Goal: Task Accomplishment & Management: Use online tool/utility

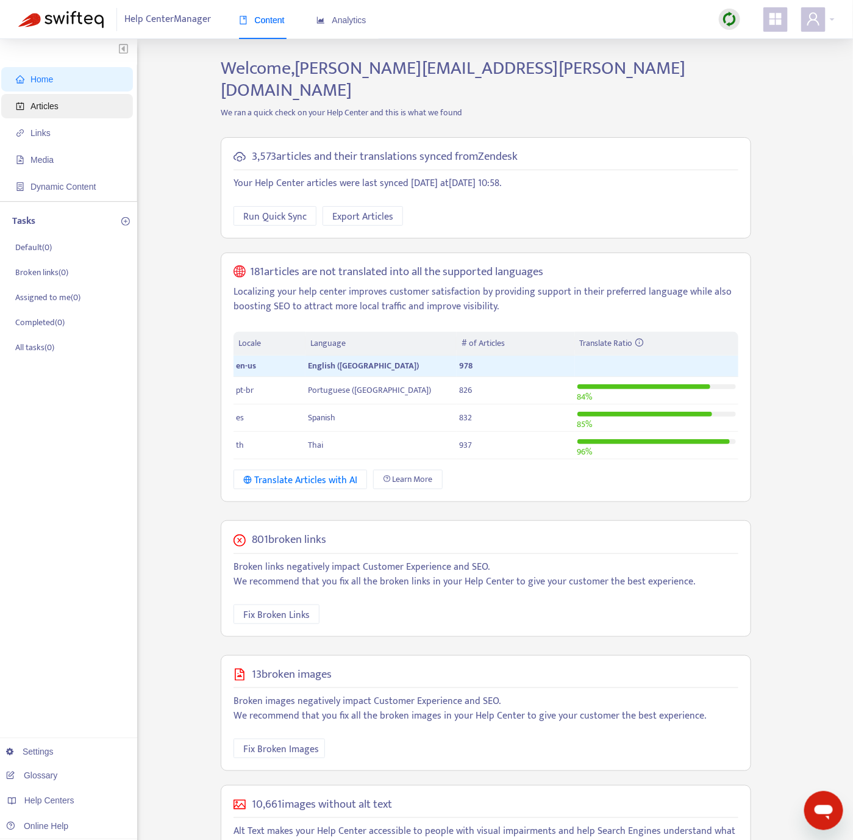
click at [84, 104] on span "Articles" at bounding box center [69, 106] width 107 height 24
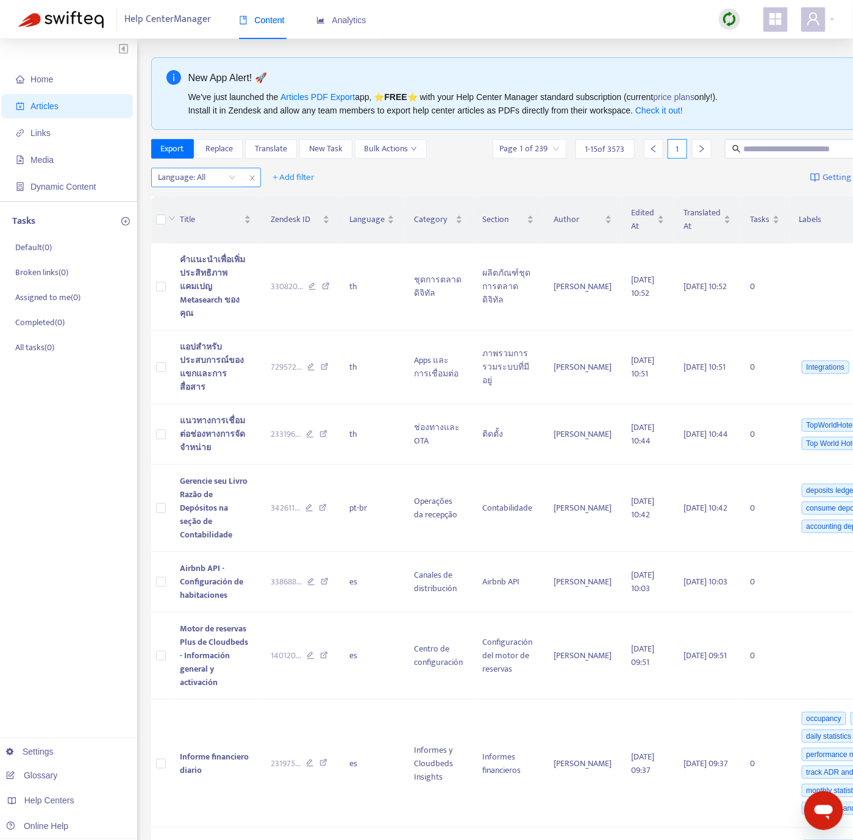
click at [201, 179] on div at bounding box center [191, 177] width 74 height 15
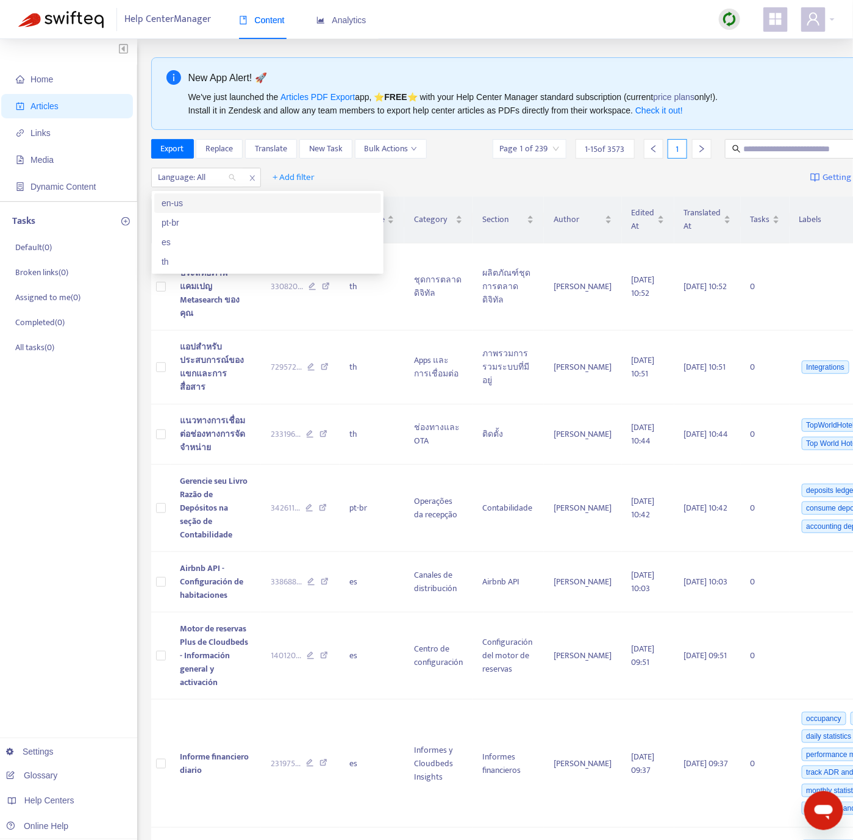
click at [204, 204] on div "en-us" at bounding box center [268, 202] width 212 height 13
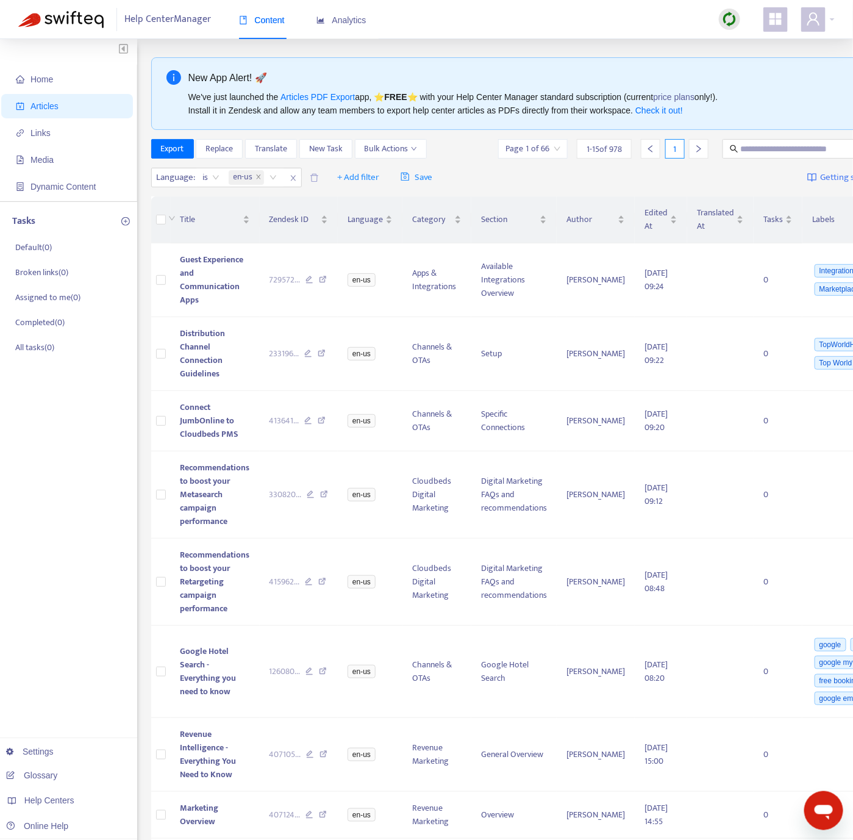
click at [731, 19] on img at bounding box center [729, 19] width 15 height 15
click at [732, 45] on link "Quick Sync" at bounding box center [756, 44] width 52 height 14
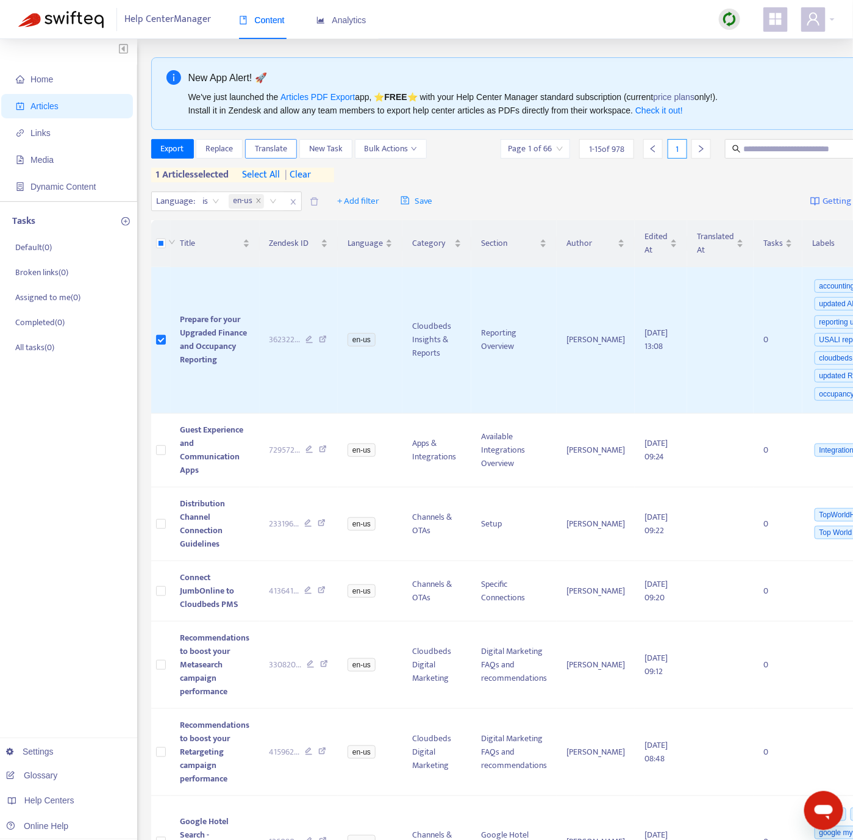
click at [287, 154] on span "Translate" at bounding box center [271, 148] width 32 height 13
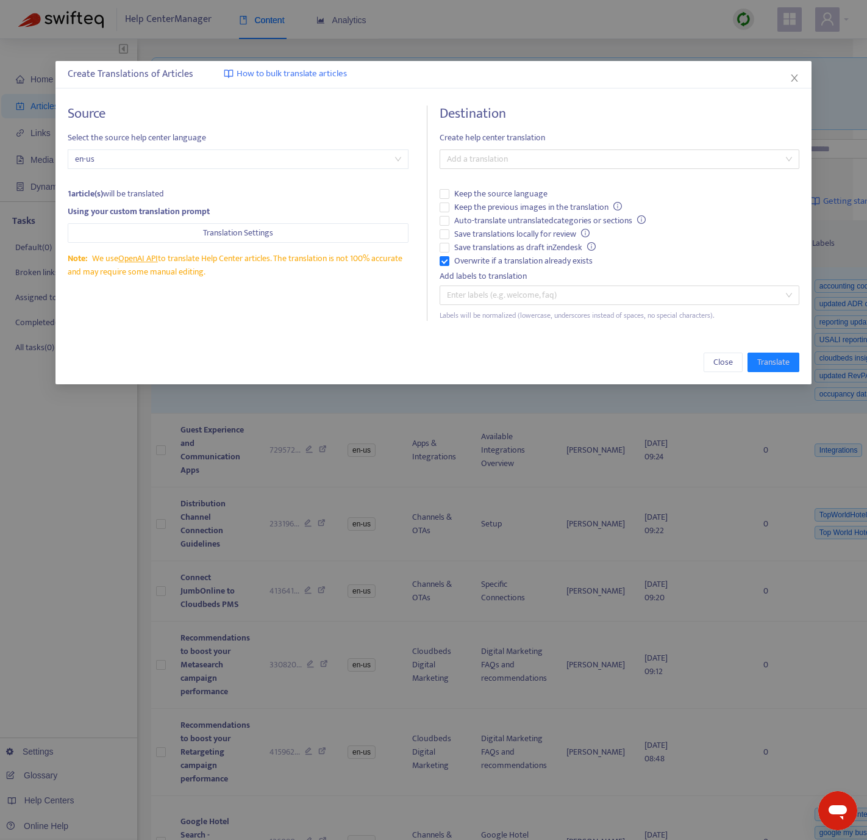
click at [487, 135] on span "Create help center translation" at bounding box center [619, 137] width 359 height 13
click at [490, 155] on div at bounding box center [613, 159] width 341 height 15
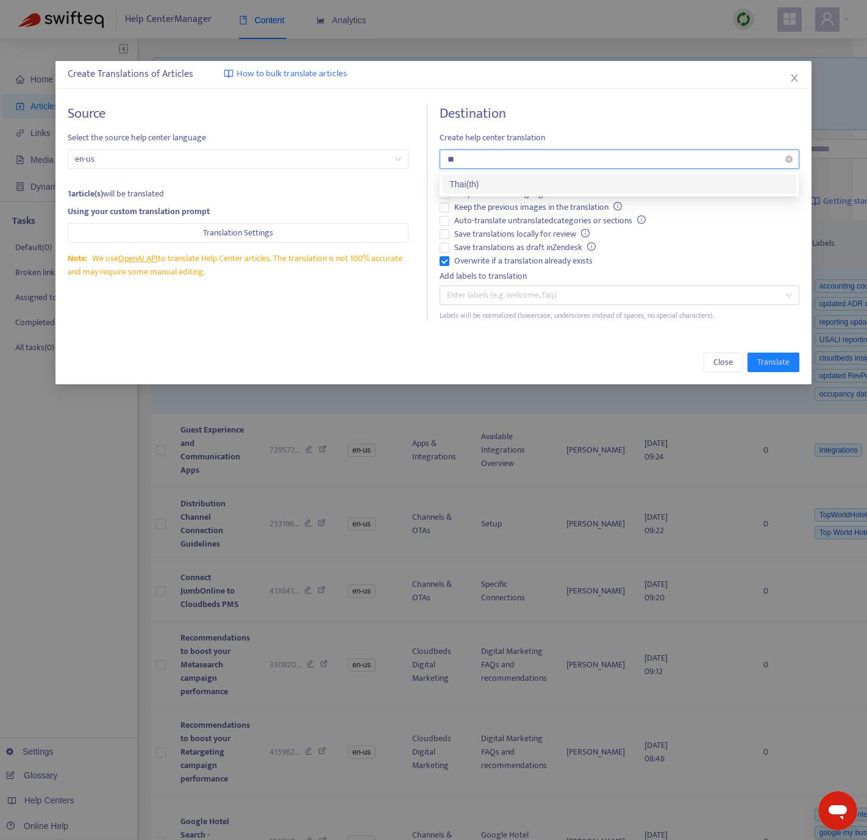
type input "*"
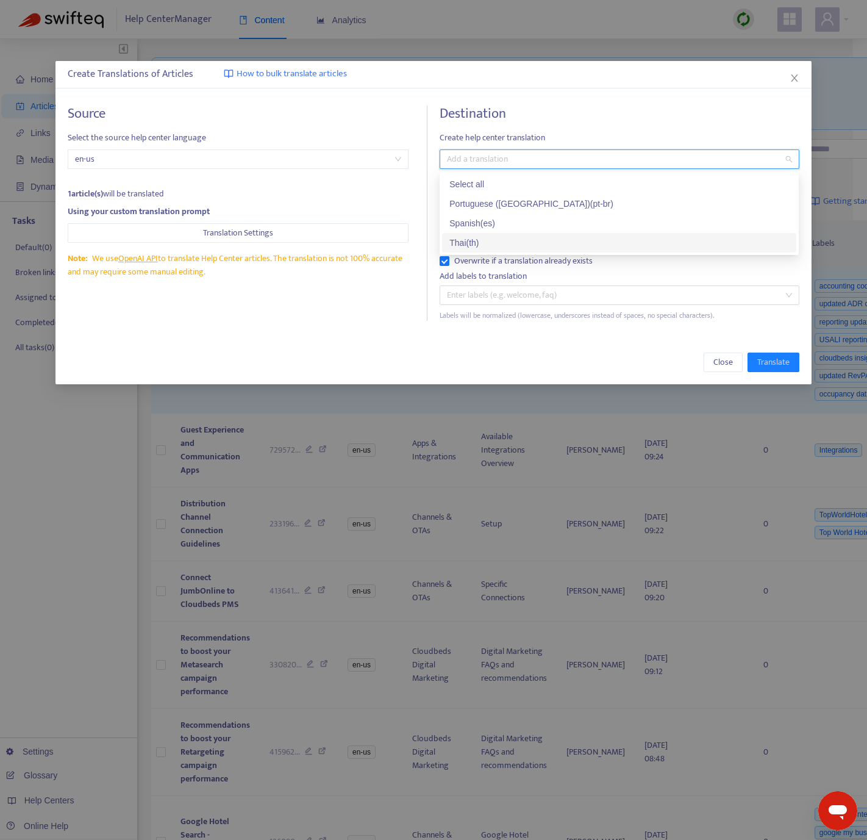
click at [502, 242] on div "Thai ( th )" at bounding box center [620, 242] width 340 height 13
click at [357, 337] on div "Create Translations of Articles How to bulk translate articles Source Select th…" at bounding box center [434, 222] width 756 height 323
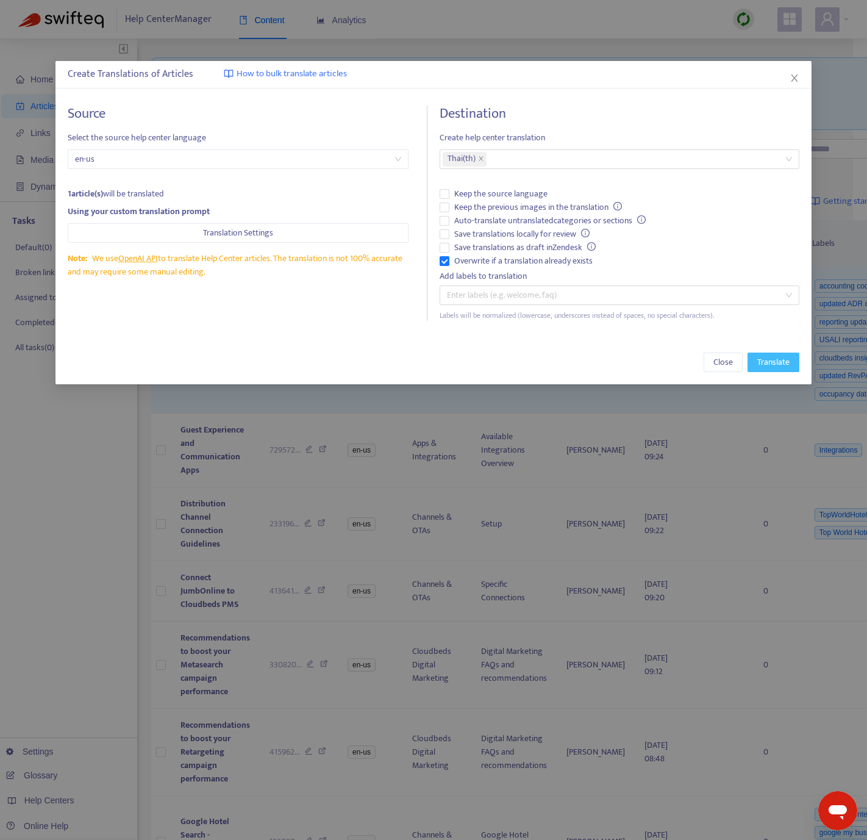
click at [758, 364] on span "Translate" at bounding box center [774, 362] width 32 height 13
